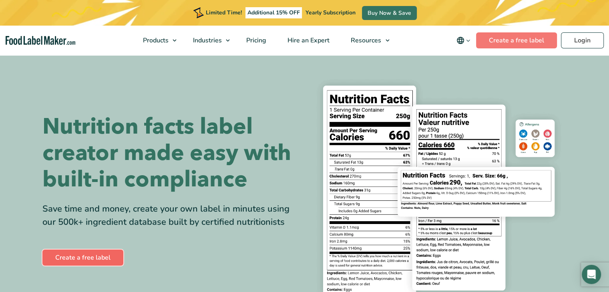
click at [89, 261] on link "Create a free label" at bounding box center [82, 258] width 81 height 16
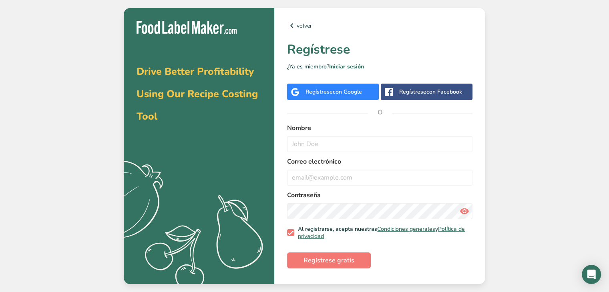
click at [375, 95] on div "Regístrese con Google" at bounding box center [333, 92] width 92 height 16
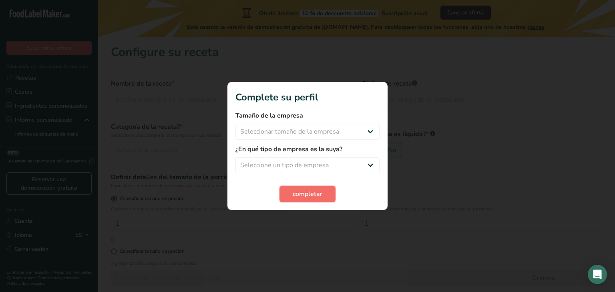
click at [307, 191] on span "completar" at bounding box center [308, 194] width 30 height 10
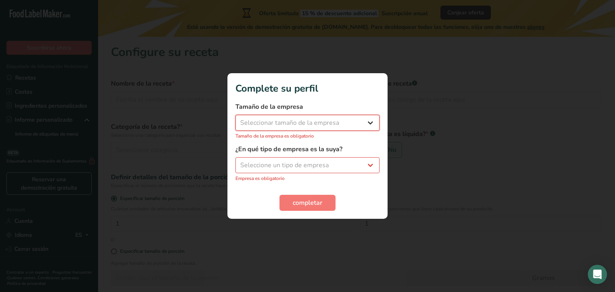
click at [331, 122] on select "Seleccionar tamaño de la empresa Menos de 10 empleados De 10 a 50 empleados De …" at bounding box center [307, 123] width 144 height 16
select select "1"
click at [235, 119] on select "Seleccionar tamaño de la empresa Menos de 10 empleados De 10 a 50 empleados De …" at bounding box center [307, 123] width 144 height 16
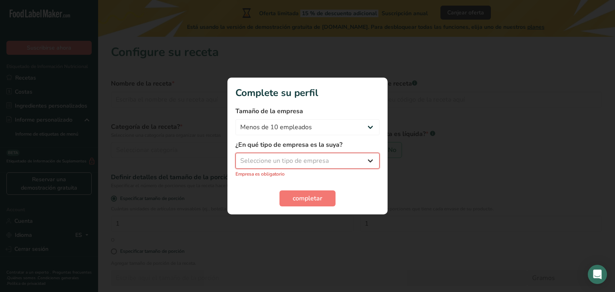
click at [311, 162] on select "Seleccione un tipo de empresa Fabricante de alimentos envasados Restaurante y c…" at bounding box center [307, 161] width 144 height 16
select select "8"
click at [235, 157] on select "Seleccione un tipo de empresa Fabricante de alimentos envasados Restaurante y c…" at bounding box center [307, 161] width 144 height 16
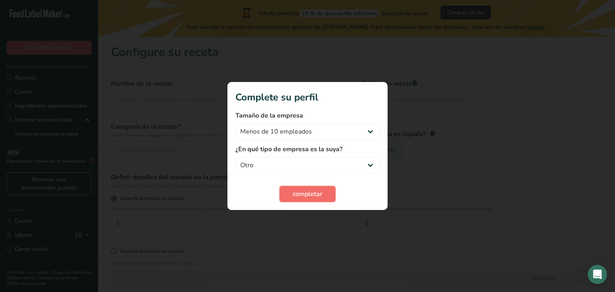
click at [315, 199] on button "completar" at bounding box center [307, 194] width 56 height 16
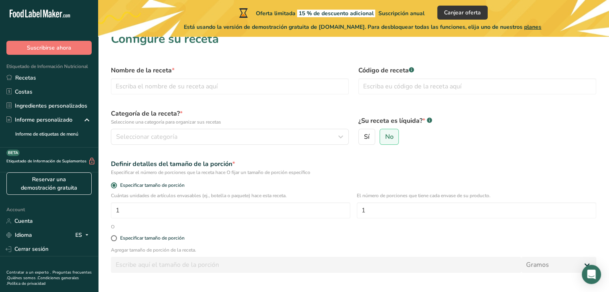
scroll to position [12, 0]
click at [299, 84] on input "text" at bounding box center [230, 87] width 238 height 16
type input "M"
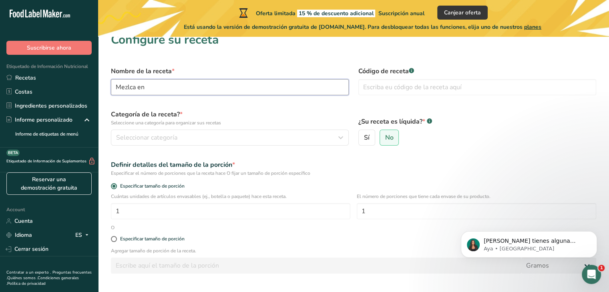
scroll to position [0, 0]
type input "Mezlca vegetal fortificada"
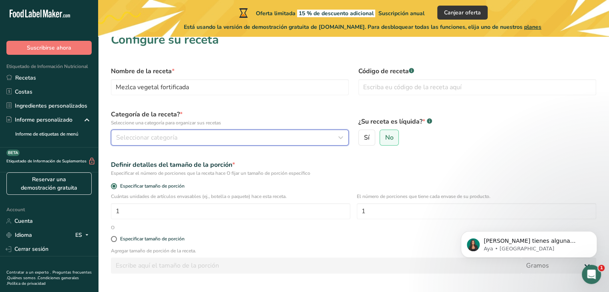
click at [261, 135] on div "Seleccionar categoría" at bounding box center [227, 138] width 223 height 10
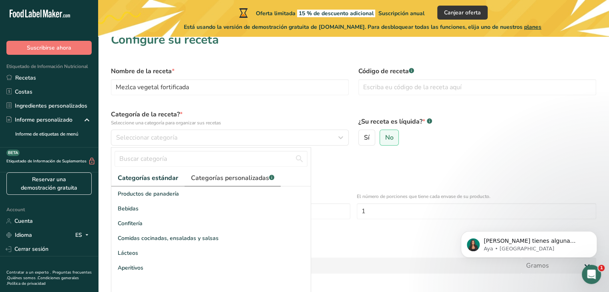
click at [229, 178] on span "Categorías personalizadas .a-a{fill:#347362;}.b-a{fill:#fff;}" at bounding box center [232, 178] width 83 height 10
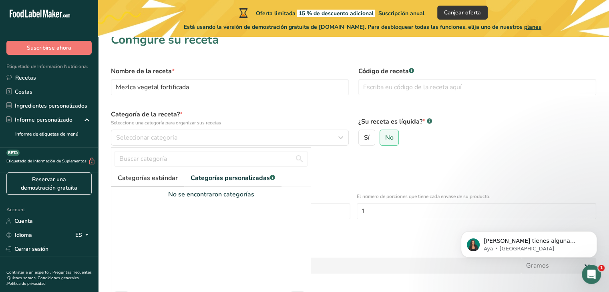
click at [164, 178] on span "Categorías estándar" at bounding box center [148, 178] width 60 height 10
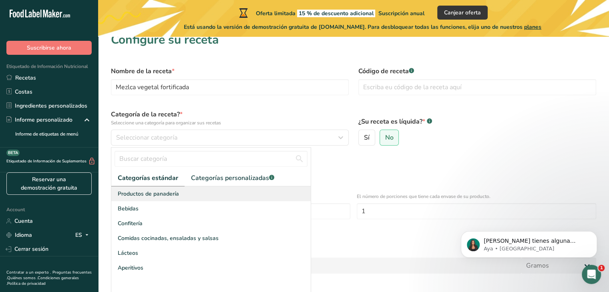
click at [173, 191] on span "Productos de panadería" at bounding box center [148, 194] width 61 height 8
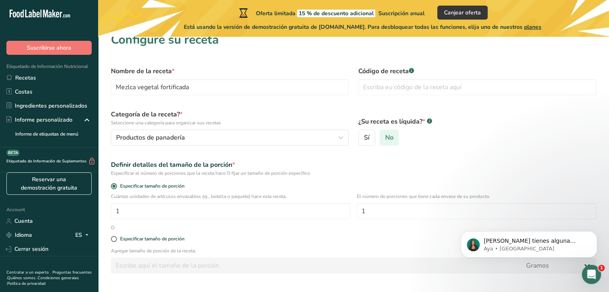
click at [391, 135] on span "No" at bounding box center [389, 138] width 8 height 8
click at [385, 135] on input "No" at bounding box center [382, 137] width 5 height 5
click at [191, 203] on input "1" at bounding box center [230, 211] width 239 height 16
drag, startPoint x: 175, startPoint y: 211, endPoint x: 110, endPoint y: 211, distance: 64.9
click at [110, 211] on div "Cuántas unidades de artículos envasables (ej., botella o paquete) hace esta rec…" at bounding box center [353, 208] width 495 height 31
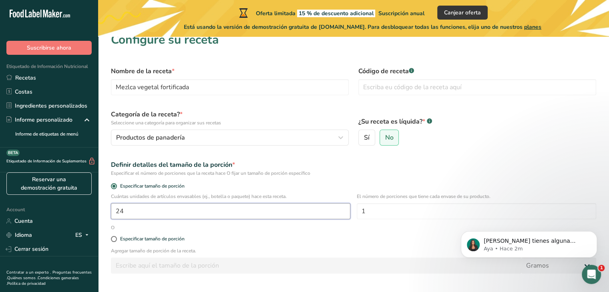
type input "24"
click at [323, 247] on div "Especificar tamaño de porción" at bounding box center [353, 239] width 495 height 16
click at [169, 238] on div "Especificar tamaño de porción" at bounding box center [152, 239] width 64 height 6
click at [116, 238] on input "Especificar tamaño de porción" at bounding box center [113, 239] width 5 height 5
radio input "true"
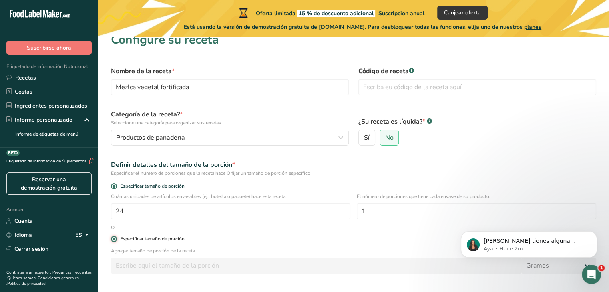
radio input "false"
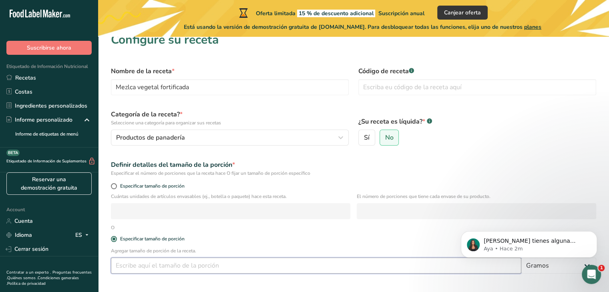
click at [175, 267] on input "number" at bounding box center [316, 266] width 410 height 16
click at [145, 186] on span "Especificar tamaño de porción" at bounding box center [151, 186] width 68 height 6
click at [116, 186] on input "Especificar tamaño de porción" at bounding box center [113, 186] width 5 height 5
radio input "true"
radio input "false"
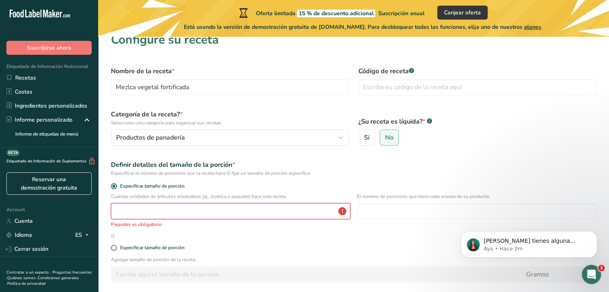
click at [187, 215] on input "number" at bounding box center [230, 211] width 239 height 16
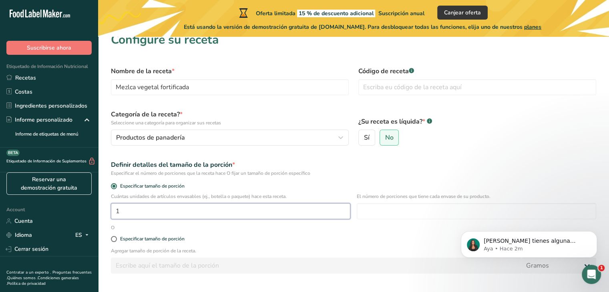
type input "1"
click at [127, 235] on div "Especificar tamaño de porción" at bounding box center [353, 239] width 495 height 16
click at [126, 240] on div "Especificar tamaño de porción" at bounding box center [152, 239] width 64 height 6
click at [116, 240] on input "Especificar tamaño de porción" at bounding box center [113, 239] width 5 height 5
radio input "true"
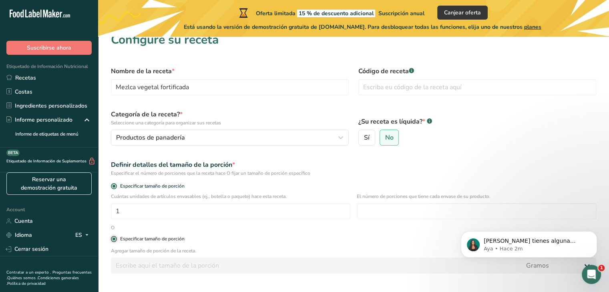
radio input "false"
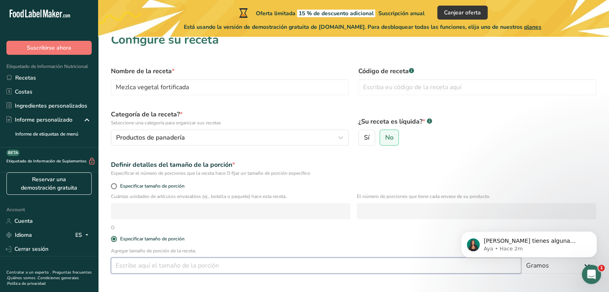
click at [154, 261] on input "number" at bounding box center [316, 266] width 410 height 16
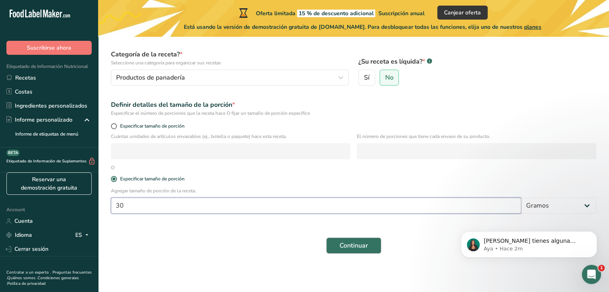
type input "30"
click at [352, 249] on span "Continuar" at bounding box center [353, 246] width 28 height 10
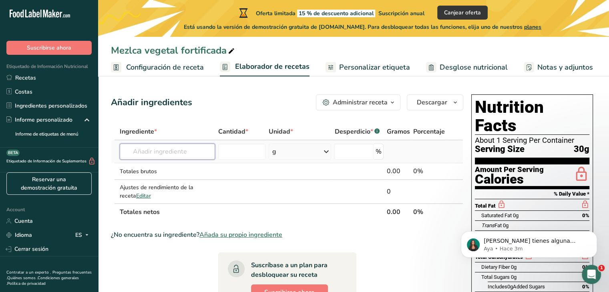
click at [194, 153] on input "text" at bounding box center [167, 152] width 95 height 16
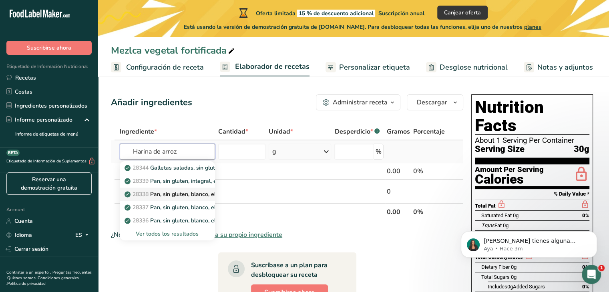
type input "Harina de arroz"
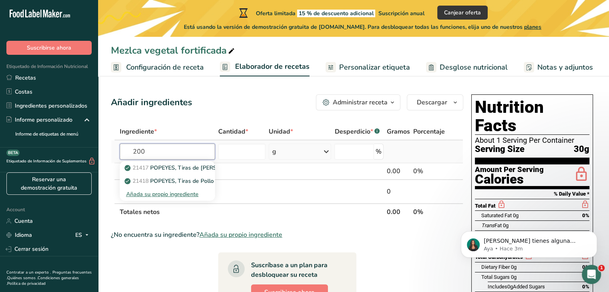
type input "200"
type input "20061"
click at [182, 197] on div "Añada su propio ingrediente" at bounding box center [167, 194] width 82 height 8
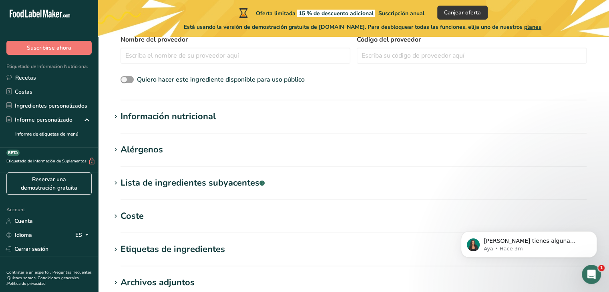
scroll to position [216, 0]
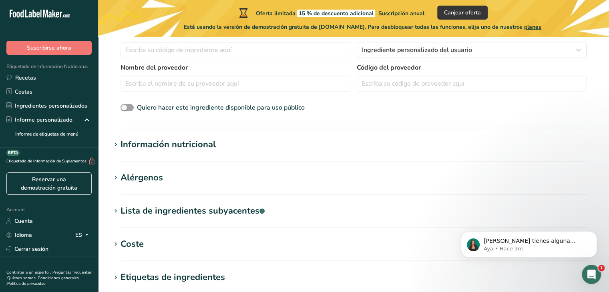
click at [215, 150] on div "Información nutricional" at bounding box center [167, 144] width 95 height 13
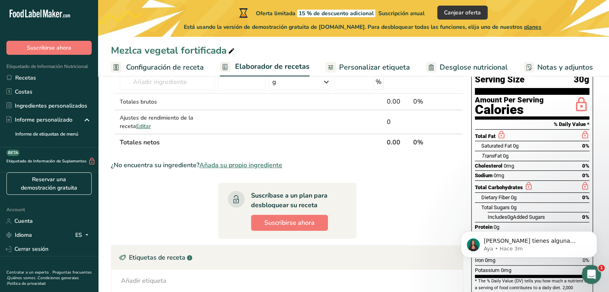
scroll to position [69, 0]
